Goal: Information Seeking & Learning: Learn about a topic

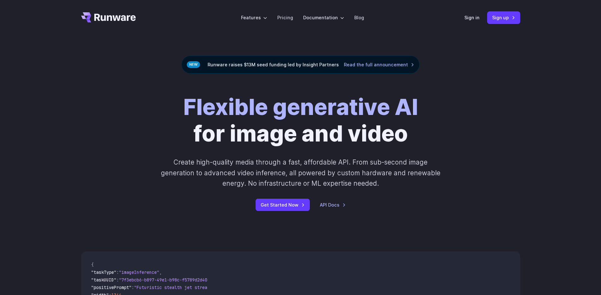
click at [519, 111] on div "Flexible generative AI for image and video Create high-quality media through a …" at bounding box center [300, 152] width 439 height 117
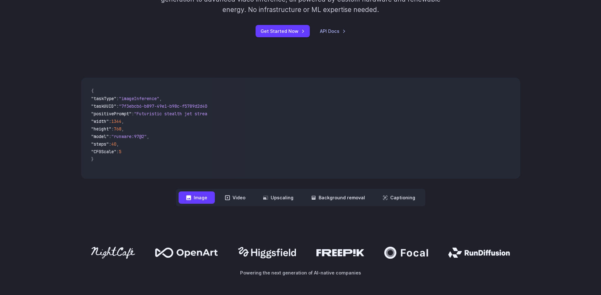
scroll to position [217, 0]
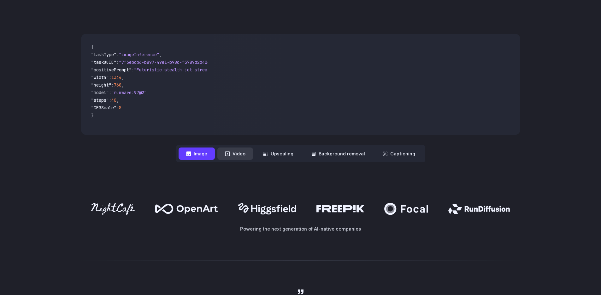
click at [236, 153] on button "Video" at bounding box center [235, 153] width 36 height 12
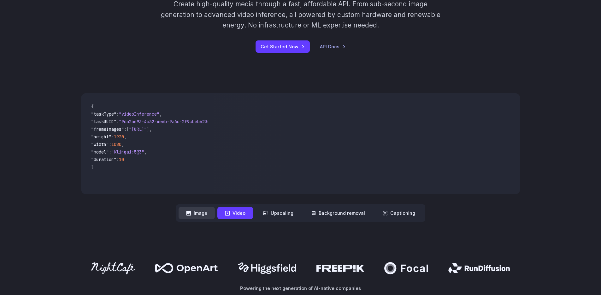
click at [204, 217] on button "Image" at bounding box center [197, 213] width 36 height 12
click at [230, 215] on icon at bounding box center [227, 212] width 5 height 5
click at [238, 213] on button "Video" at bounding box center [235, 213] width 36 height 12
click at [292, 214] on button "Upscaling" at bounding box center [278, 213] width 45 height 12
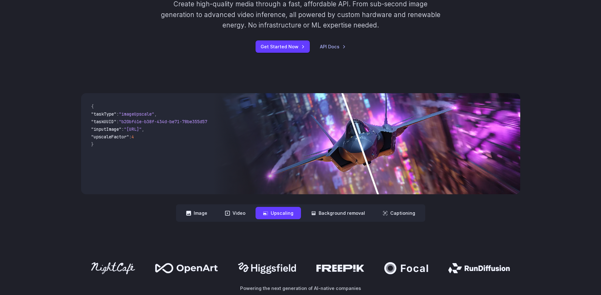
click at [261, 211] on button "Upscaling" at bounding box center [278, 213] width 45 height 12
click at [253, 211] on button "Video" at bounding box center [235, 213] width 36 height 12
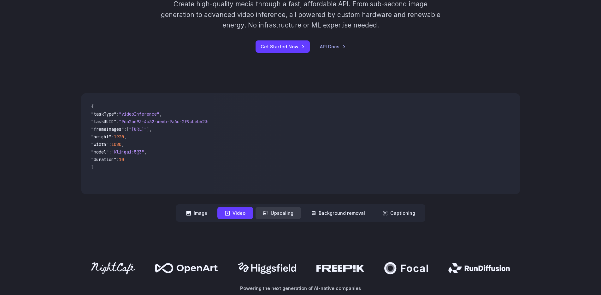
click at [293, 207] on button "Upscaling" at bounding box center [278, 213] width 45 height 12
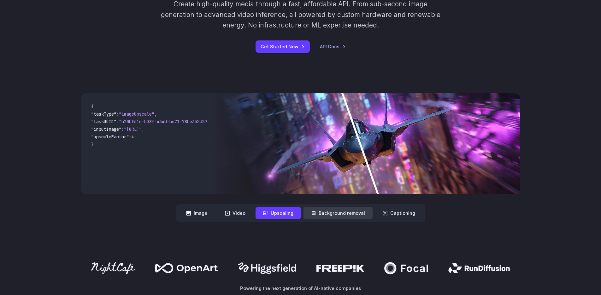
click at [338, 214] on button "Background removal" at bounding box center [337, 213] width 69 height 12
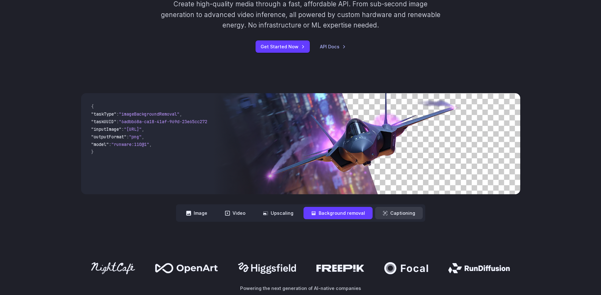
click at [393, 211] on button "Captioning" at bounding box center [399, 213] width 48 height 12
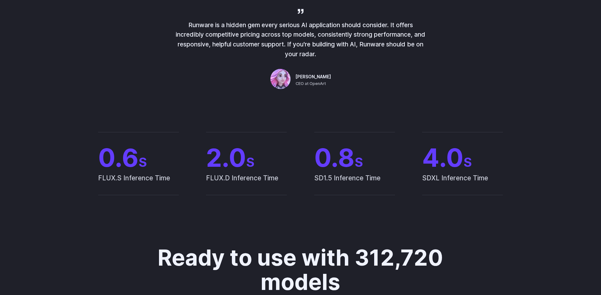
scroll to position [562, 0]
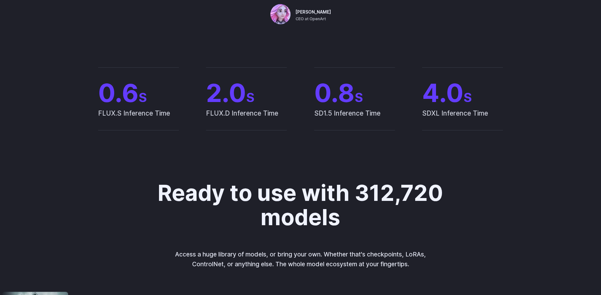
click at [321, 19] on span "CEO at OpenArt" at bounding box center [311, 19] width 30 height 6
click at [289, 16] on img at bounding box center [280, 14] width 20 height 20
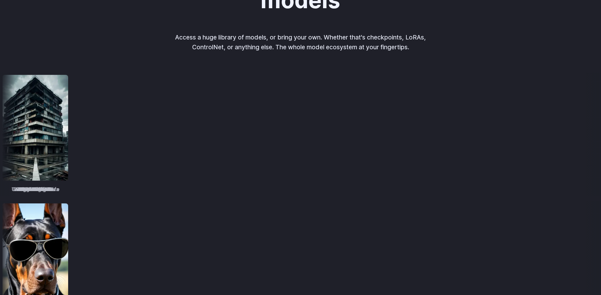
scroll to position [839, 0]
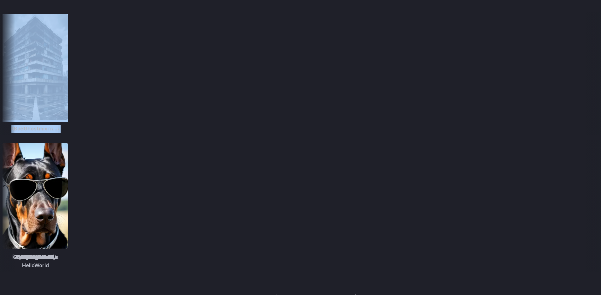
drag, startPoint x: 463, startPoint y: 88, endPoint x: 322, endPoint y: 96, distance: 141.5
click at [334, 96] on div "TrueSketch Detail Tweaker Tales of Digital Life MOHAWK Unstable Diffusers Pictu…" at bounding box center [300, 74] width 601 height 124
click at [268, 25] on img at bounding box center [235, 67] width 66 height 106
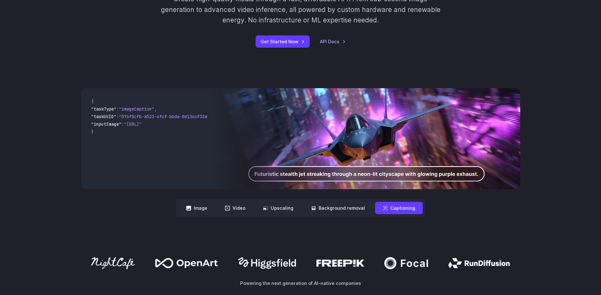
scroll to position [0, 0]
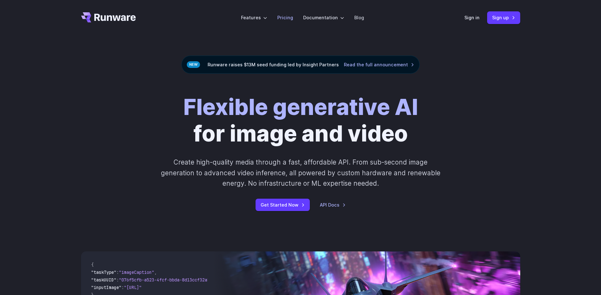
click at [286, 19] on link "Pricing" at bounding box center [285, 17] width 16 height 7
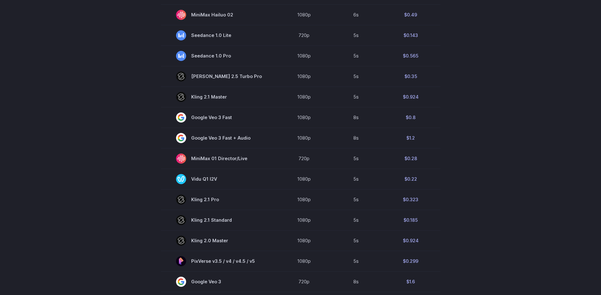
scroll to position [388, 0]
